Goal: Task Accomplishment & Management: Manage account settings

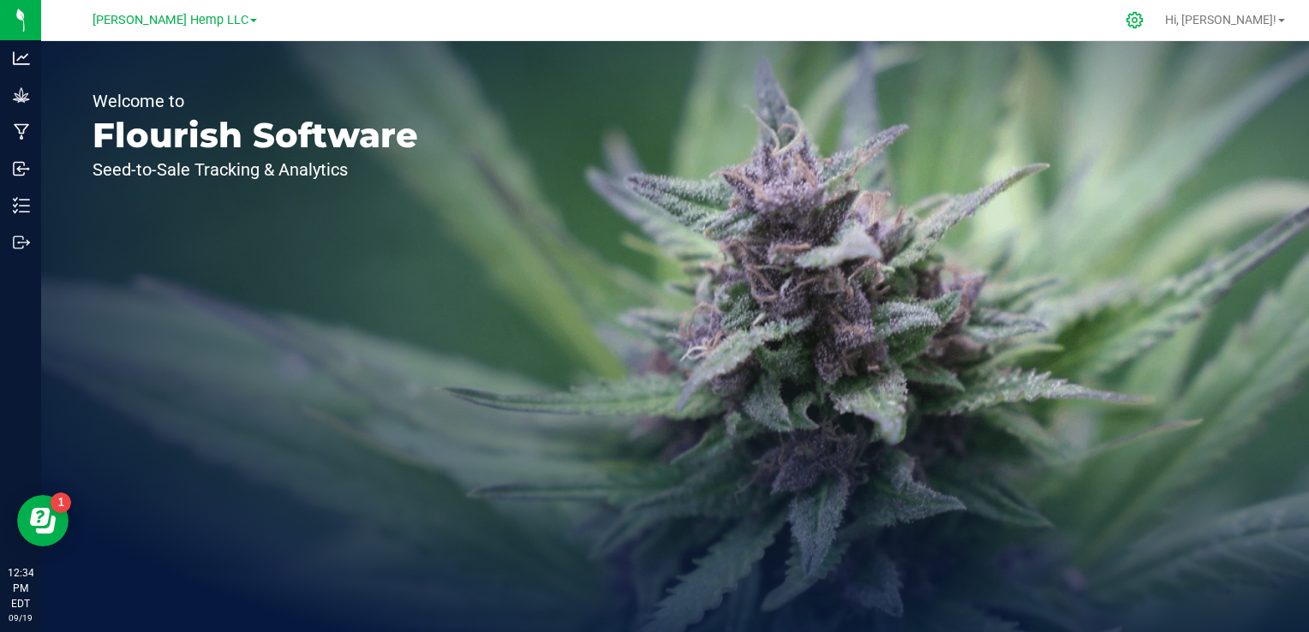
click at [1157, 9] on div at bounding box center [1135, 20] width 43 height 37
click at [1143, 19] on icon at bounding box center [1135, 20] width 16 height 16
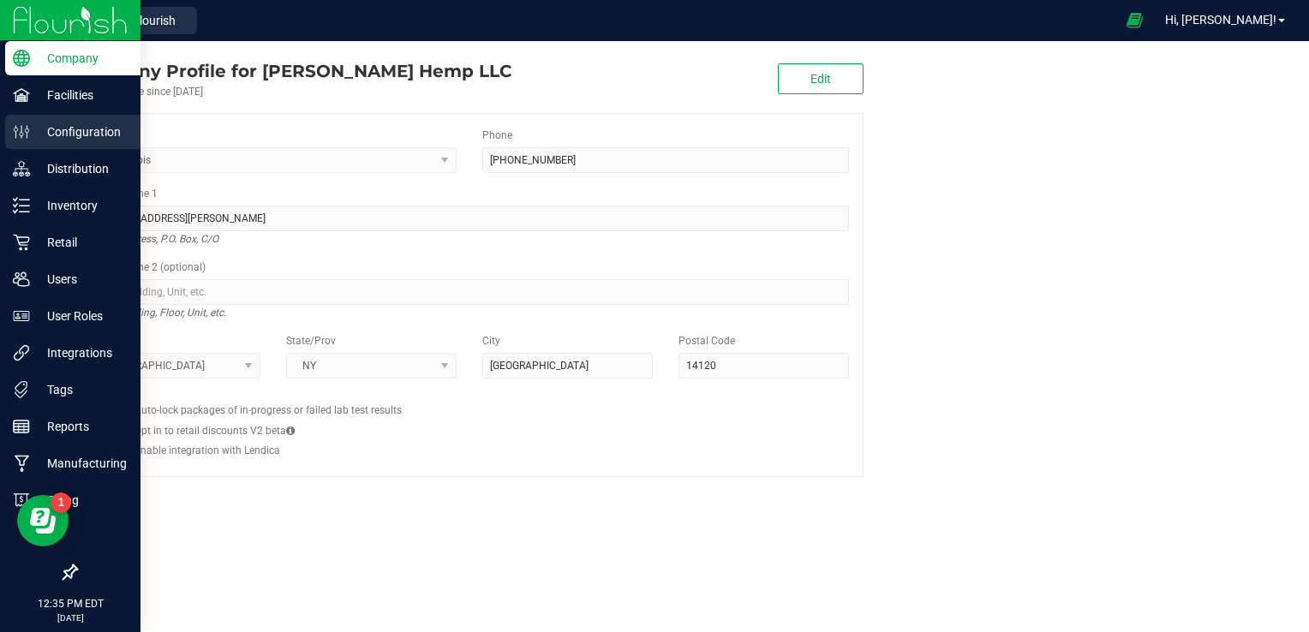
click at [93, 132] on p "Configuration" at bounding box center [81, 132] width 103 height 21
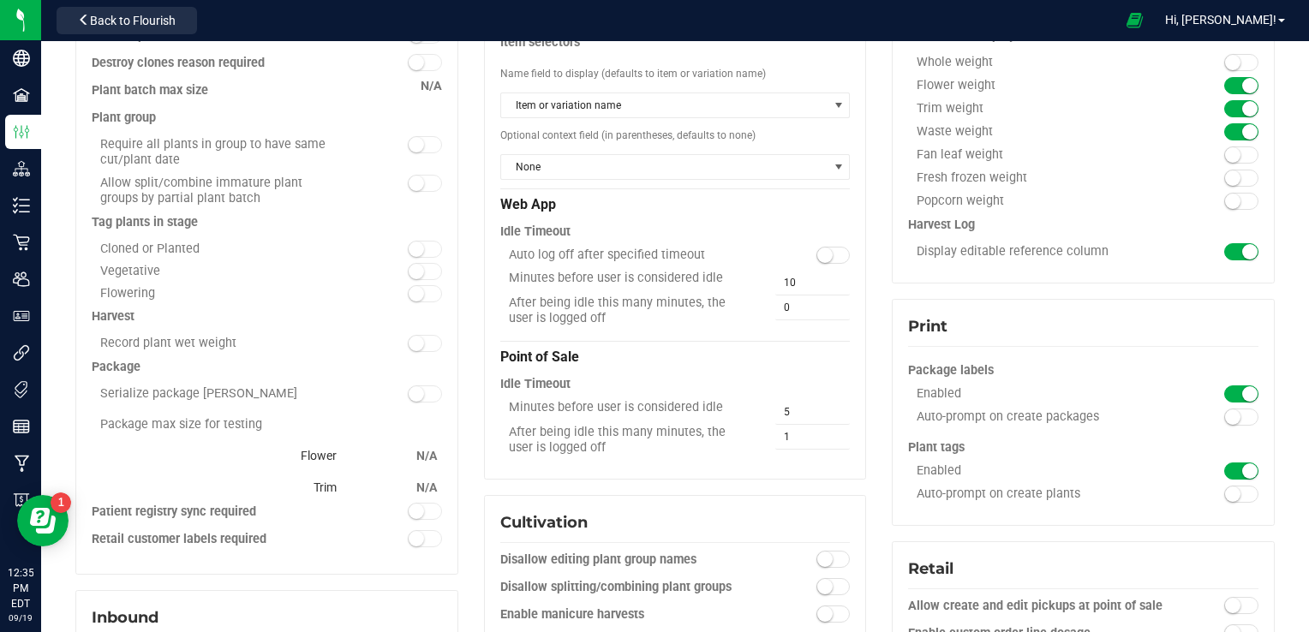
scroll to position [183, 0]
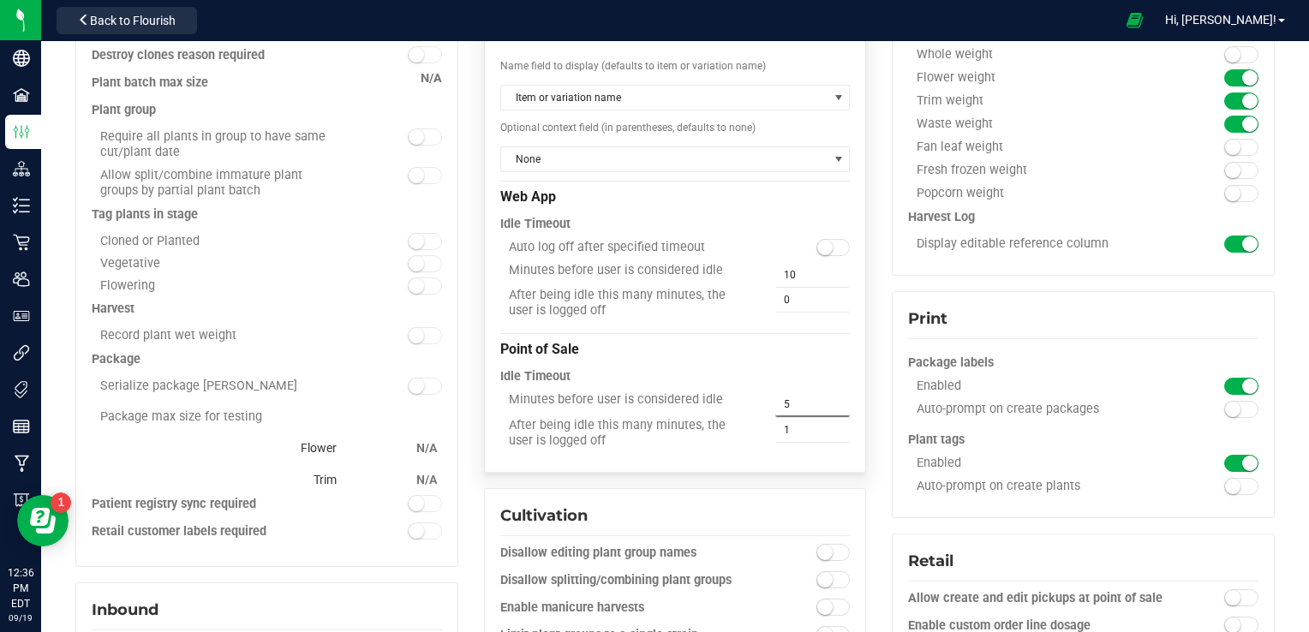
click at [792, 399] on span "5 5" at bounding box center [812, 404] width 75 height 25
type input "6"
click at [797, 434] on span "1 1" at bounding box center [812, 429] width 75 height 25
type input "3"
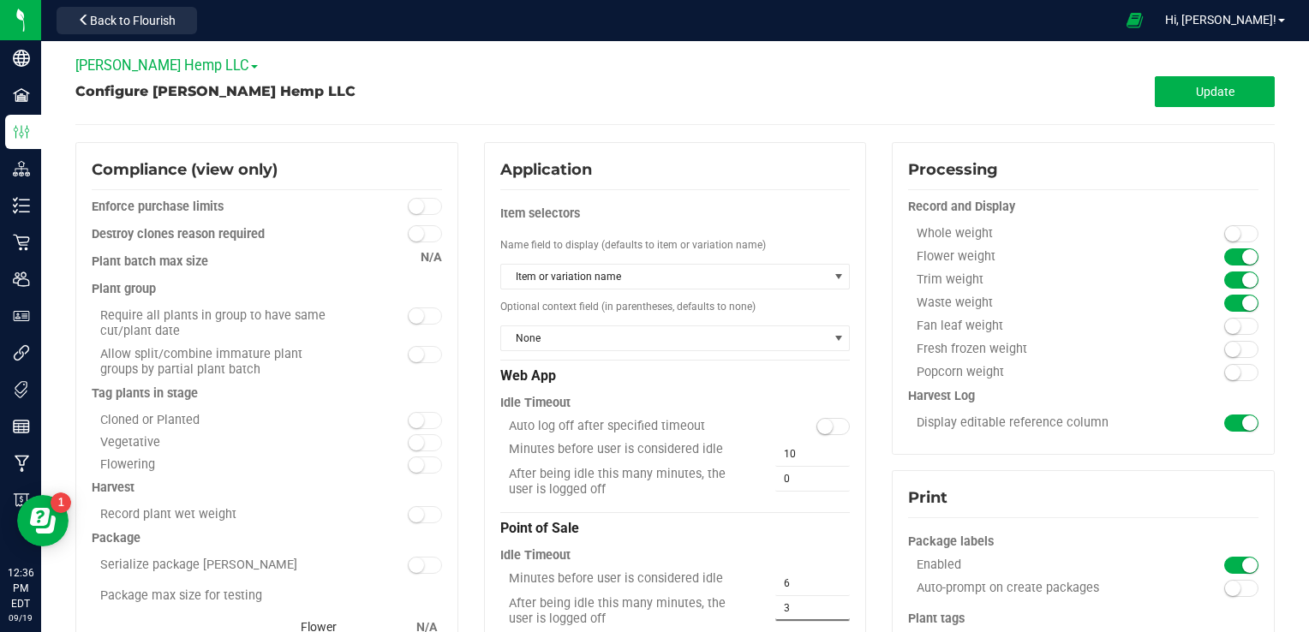
scroll to position [0, 0]
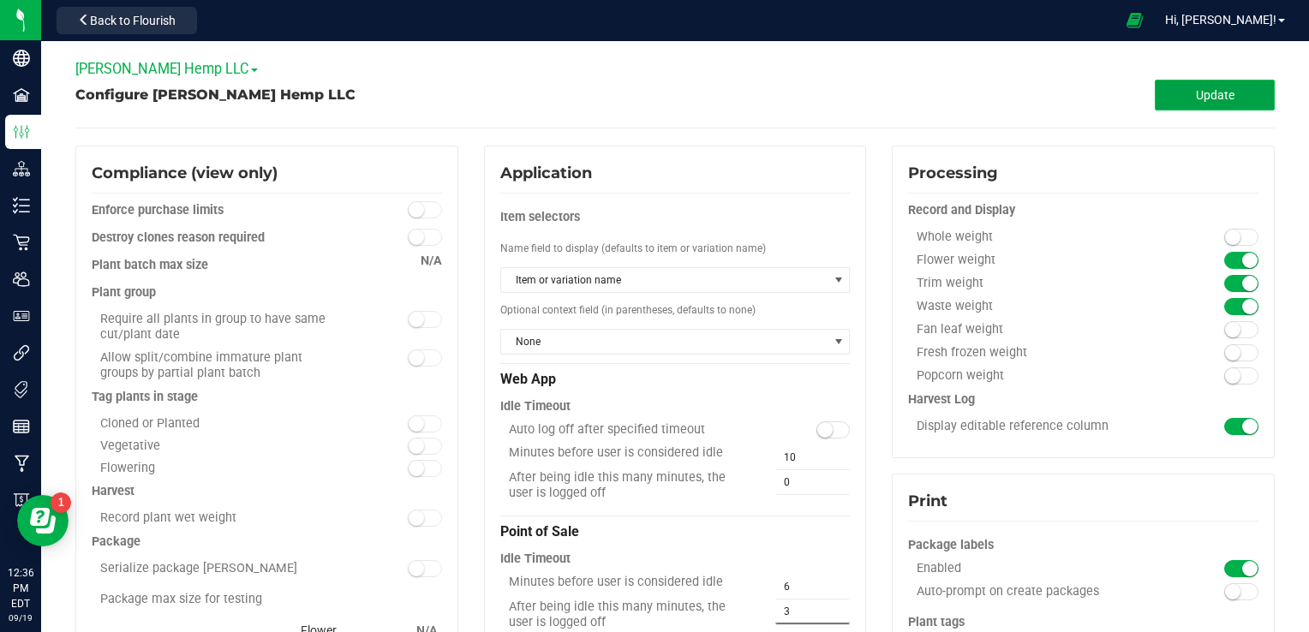
type input "3"
click at [1203, 102] on button "Update" at bounding box center [1215, 95] width 120 height 31
